Goal: Task Accomplishment & Management: Use online tool/utility

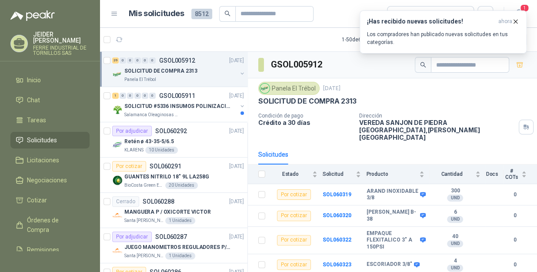
scroll to position [39, 0]
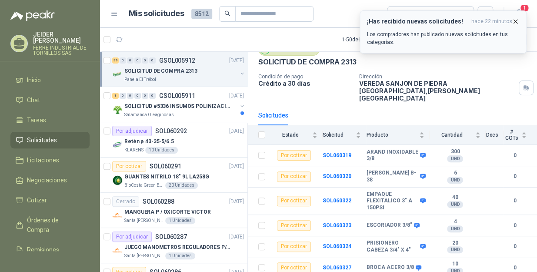
click at [519, 21] on button "¡Has recibido nuevas solicitudes! hace 22 minutos Los compradores han publicado…" at bounding box center [443, 31] width 167 height 43
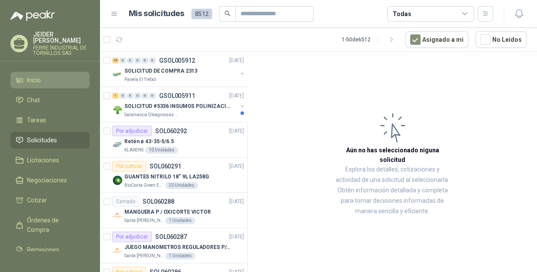
click at [52, 78] on link "Inicio" at bounding box center [49, 80] width 79 height 17
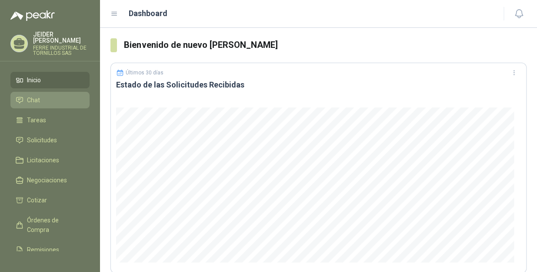
click at [43, 95] on li "Chat" at bounding box center [50, 100] width 69 height 10
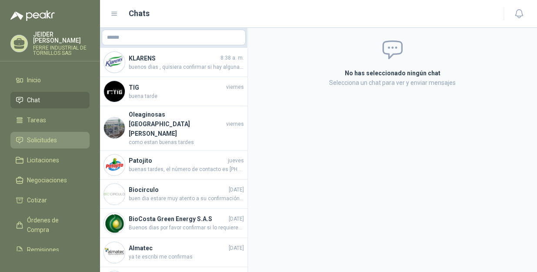
click at [40, 132] on link "Solicitudes" at bounding box center [49, 140] width 79 height 17
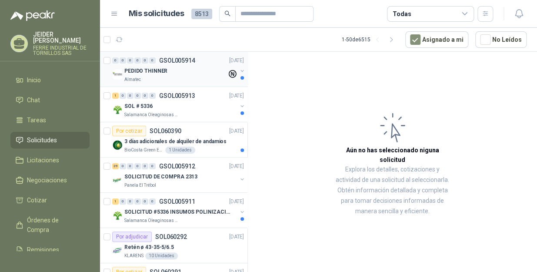
click at [159, 74] on p "PEDIDO THINNER" at bounding box center [145, 71] width 43 height 8
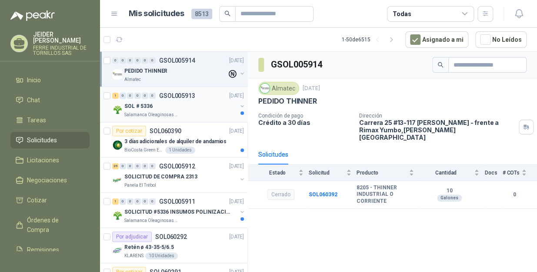
click at [163, 101] on div "SOL # 5336" at bounding box center [180, 106] width 113 height 10
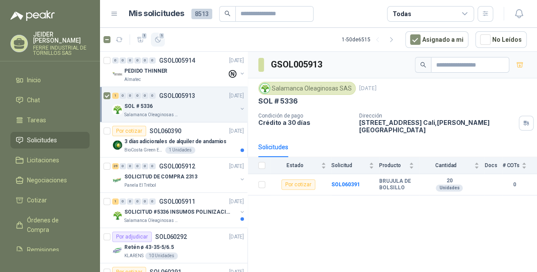
click at [160, 38] on span "1" at bounding box center [162, 35] width 6 height 7
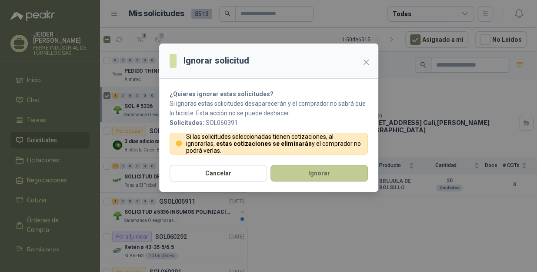
click at [299, 172] on button "Ignorar" at bounding box center [318, 173] width 97 height 17
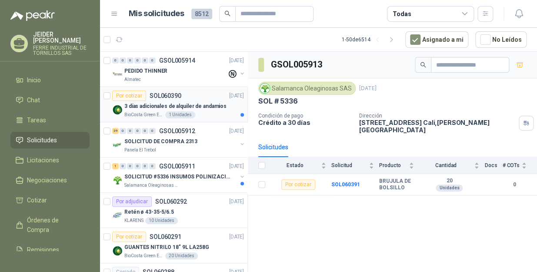
click at [165, 101] on div "3 días adicionales de alquiler de andamios" at bounding box center [184, 106] width 120 height 10
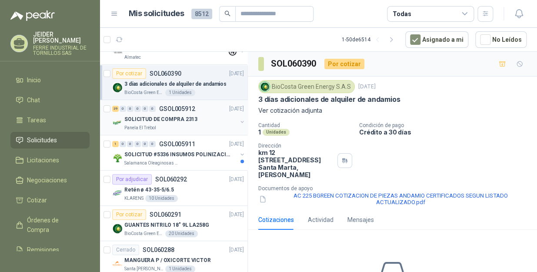
scroll to position [39, 0]
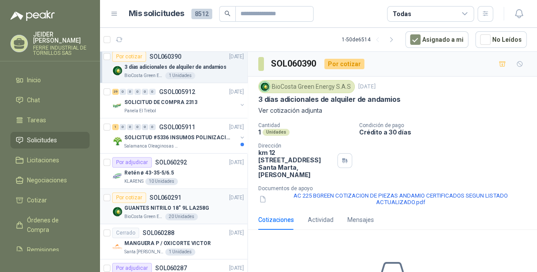
click at [150, 213] on p "BioCosta Green Energy S.A.S" at bounding box center [143, 216] width 39 height 7
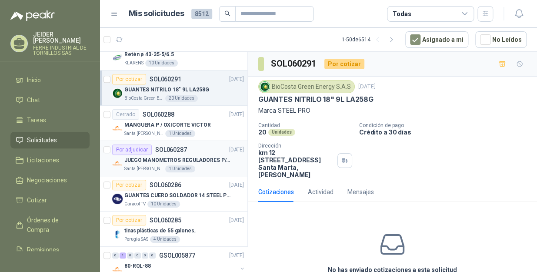
scroll to position [158, 0]
click at [133, 201] on p "Caracol TV" at bounding box center [134, 203] width 21 height 7
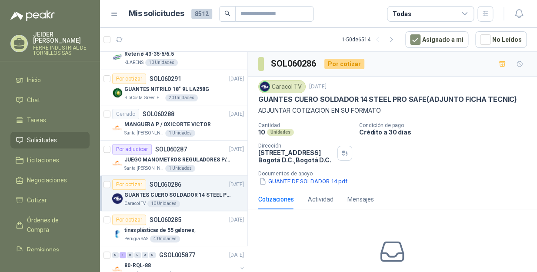
scroll to position [53, 0]
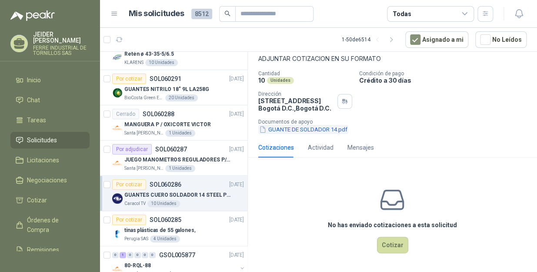
click at [310, 131] on button "GUANTE DE SOLDADOR 14.pdf" at bounding box center [303, 129] width 90 height 9
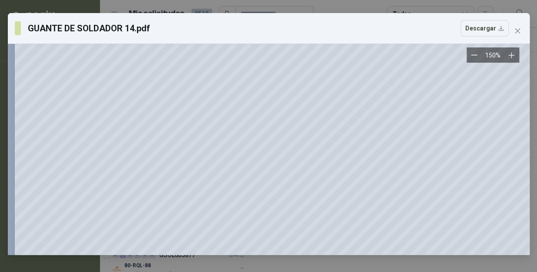
scroll to position [209, 0]
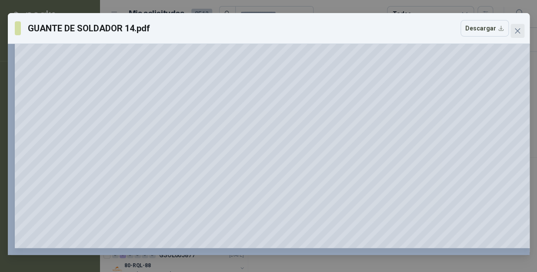
click at [520, 29] on icon "close" at bounding box center [517, 30] width 7 height 7
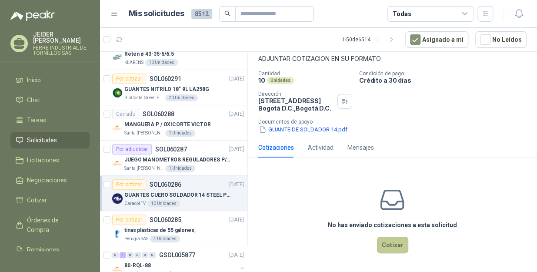
click at [388, 248] on button "Cotizar" at bounding box center [392, 245] width 31 height 17
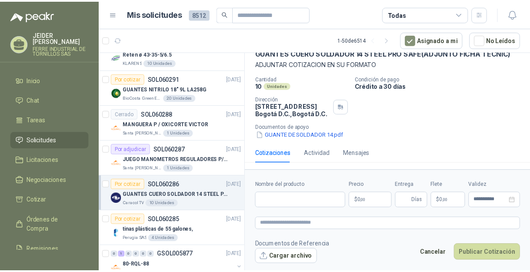
scroll to position [47, 0]
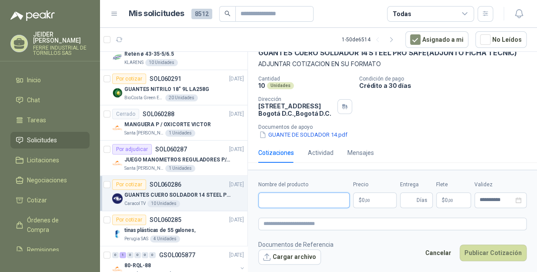
click at [304, 206] on input "Nombre del producto" at bounding box center [303, 200] width 91 height 16
type input "**********"
click at [378, 203] on body "[PERSON_NAME] INDUSTRIAL DE TORNILLOS SAS Inicio Chat Tareas Solicitudes Licita…" at bounding box center [268, 136] width 537 height 272
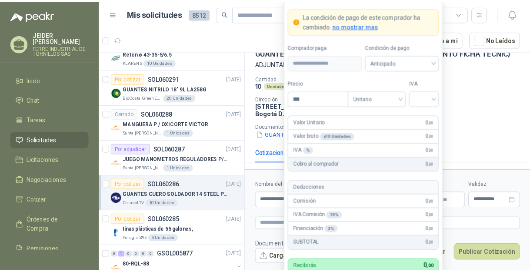
scroll to position [62, 0]
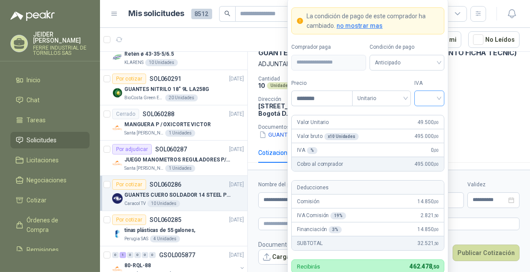
type input "********"
click at [434, 97] on input "search" at bounding box center [430, 97] width 20 height 13
click at [427, 117] on div "19%" at bounding box center [429, 117] width 16 height 10
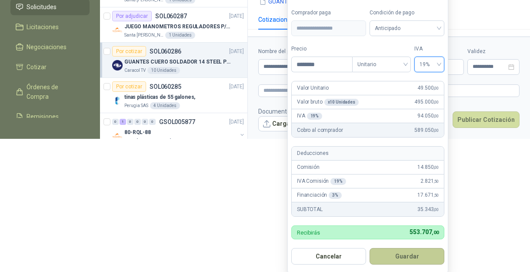
click at [418, 254] on button "Guardar" at bounding box center [407, 256] width 75 height 17
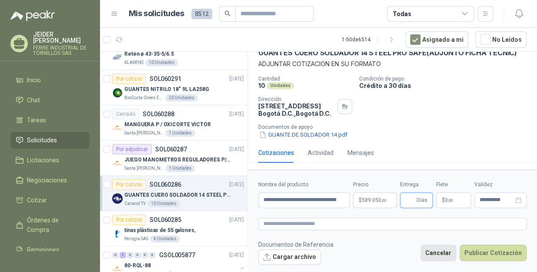
scroll to position [47, 0]
type input "*"
click at [451, 200] on span ",00" at bounding box center [450, 200] width 5 height 5
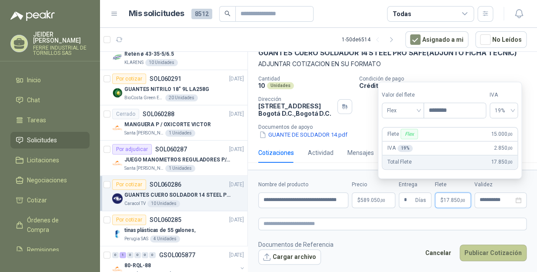
type input "********"
click at [485, 249] on button "Publicar Cotización" at bounding box center [493, 252] width 67 height 17
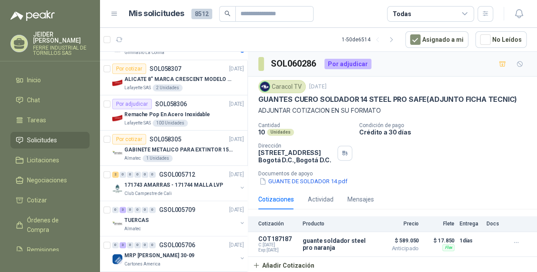
scroll to position [1547, 0]
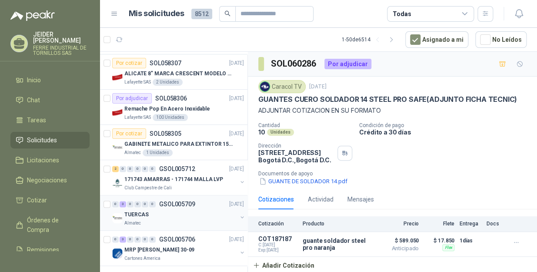
click at [157, 215] on div "TUERCAS" at bounding box center [180, 214] width 113 height 10
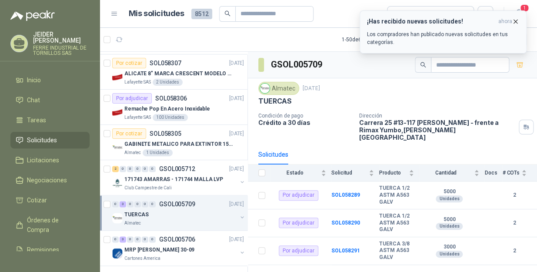
click at [517, 22] on icon "button" at bounding box center [515, 21] width 7 height 7
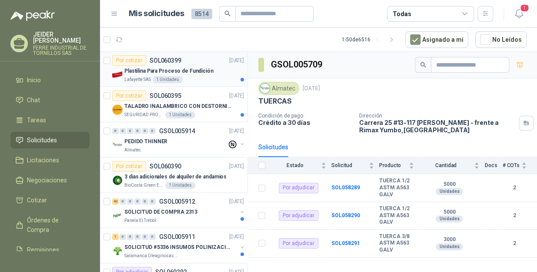
click at [205, 77] on div "Lafayette SAS 1 Unidades" at bounding box center [184, 79] width 120 height 7
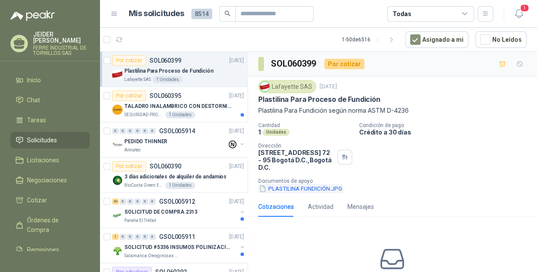
click at [303, 184] on button "PLASTILINA FUNDICIÓN.JPG" at bounding box center [300, 188] width 85 height 9
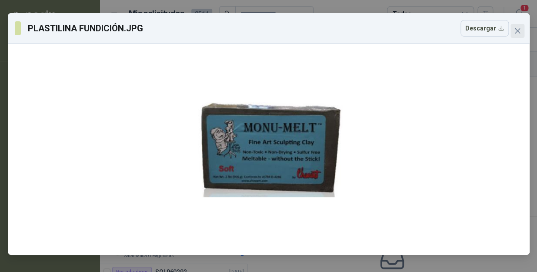
click at [520, 29] on icon "close" at bounding box center [517, 30] width 7 height 7
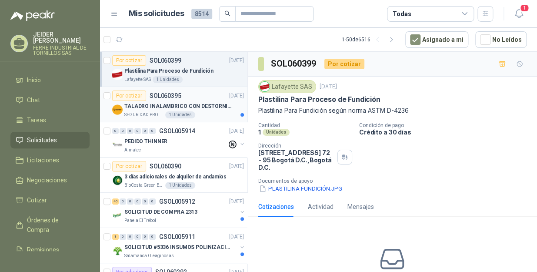
click at [214, 97] on div "Por cotizar SOL060395 06/10/25" at bounding box center [178, 95] width 132 height 10
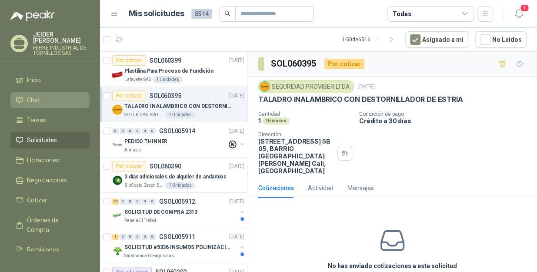
click at [33, 96] on span "Chat" at bounding box center [33, 100] width 13 height 10
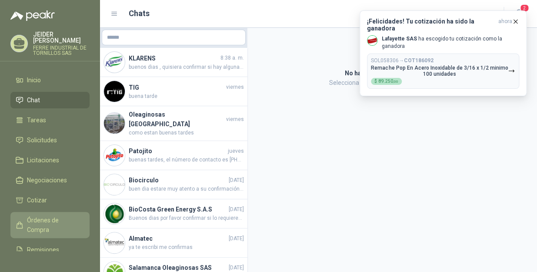
click at [52, 215] on span "Órdenes de Compra" at bounding box center [54, 224] width 54 height 19
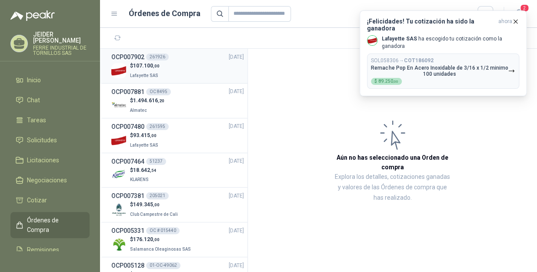
click at [189, 76] on div "$ 107.100 ,00 Lafayette SAS" at bounding box center [177, 71] width 133 height 18
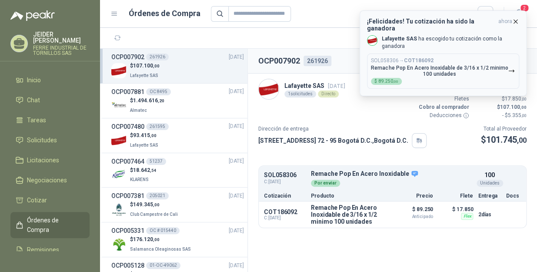
click at [516, 22] on icon "button" at bounding box center [515, 21] width 7 height 7
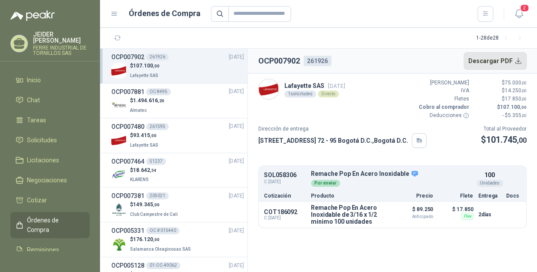
click at [520, 61] on button "Descargar PDF" at bounding box center [495, 60] width 63 height 17
click at [116, 39] on icon "button" at bounding box center [117, 37] width 7 height 7
click at [120, 38] on icon "button" at bounding box center [117, 37] width 7 height 7
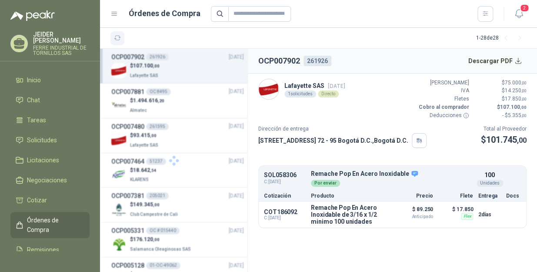
click at [120, 38] on icon "button" at bounding box center [117, 37] width 7 height 7
